Goal: Check status: Check status

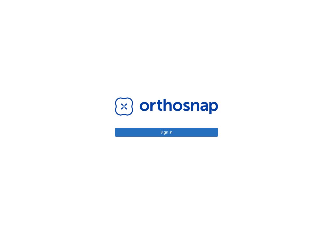
click at [196, 134] on button "Sign in" at bounding box center [166, 132] width 103 height 9
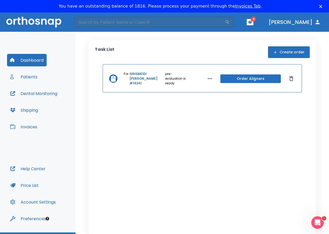
click at [145, 80] on link "GRISMEIDI [PERSON_NAME] #14241" at bounding box center [146, 79] width 35 height 14
click at [145, 78] on link "GRISMEIDI [PERSON_NAME] #14241" at bounding box center [146, 79] width 35 height 14
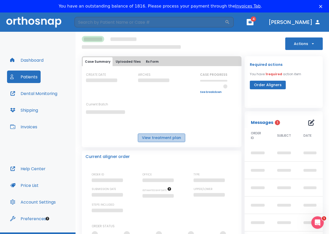
click at [175, 139] on button "View treatment plan" at bounding box center [161, 138] width 47 height 9
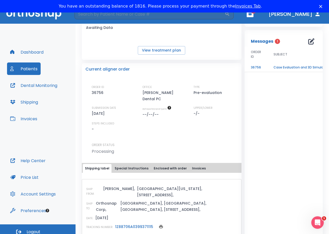
scroll to position [13, 0]
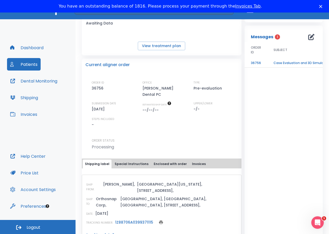
click at [282, 63] on td "Case Evaluation and 3D Simulation Ready" at bounding box center [299, 63] width 65 height 9
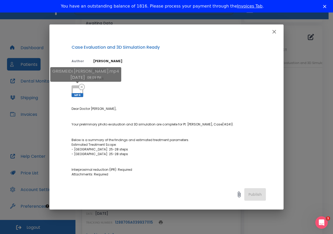
click at [76, 94] on span "MP4" at bounding box center [78, 95] width 12 height 4
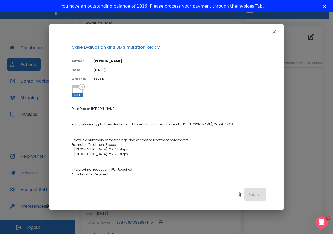
click at [277, 33] on icon "button" at bounding box center [274, 32] width 6 height 6
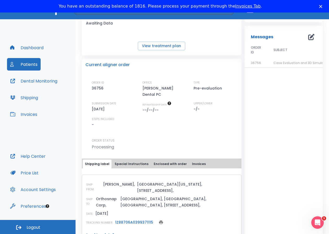
scroll to position [0, 0]
